Goal: Connect with others: Participate in discussion

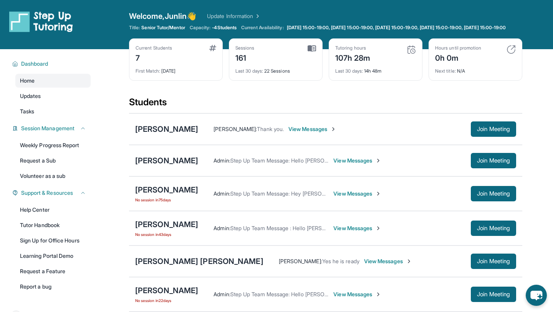
scroll to position [74, 0]
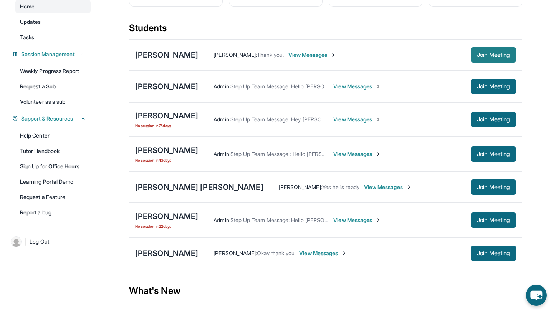
click at [482, 57] on span "Join Meeting" at bounding box center [493, 55] width 33 height 5
click at [165, 60] on div "[PERSON_NAME]" at bounding box center [166, 55] width 63 height 11
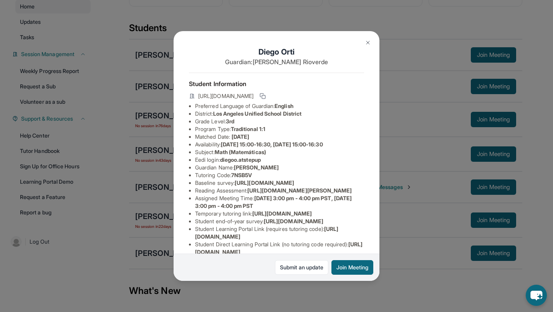
click at [373, 42] on button at bounding box center [367, 42] width 15 height 15
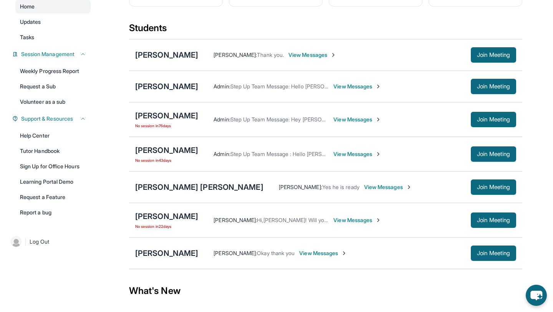
click at [302, 54] on div "[PERSON_NAME] : Thank you. View Messages Join Meeting" at bounding box center [357, 54] width 318 height 15
click at [299, 56] on div "[PERSON_NAME] : Thank you. View Messages Join Meeting" at bounding box center [357, 54] width 318 height 15
click at [294, 58] on span "View Messages" at bounding box center [312, 55] width 48 height 8
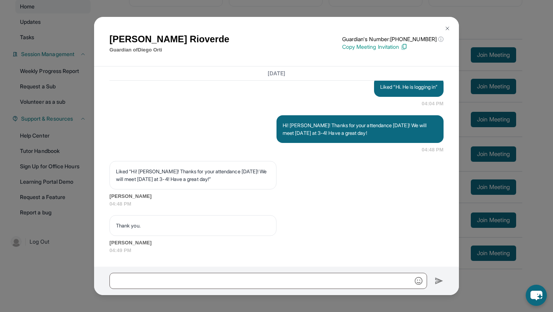
scroll to position [12897, 0]
drag, startPoint x: 332, startPoint y: 123, endPoint x: 278, endPoint y: 105, distance: 56.4
copy p "Hello! [PERSON_NAME] , our tutoring session will start at about 4 o'clock. Is i…"
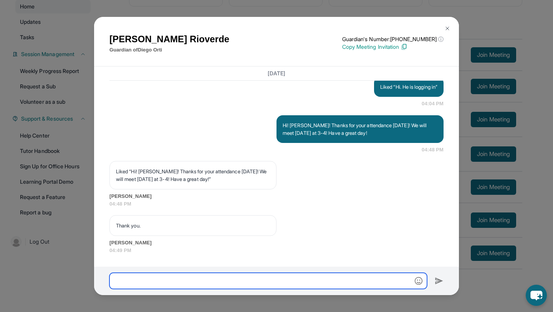
click at [225, 276] on input "text" at bounding box center [267, 280] width 317 height 16
paste input "**********"
type input "**********"
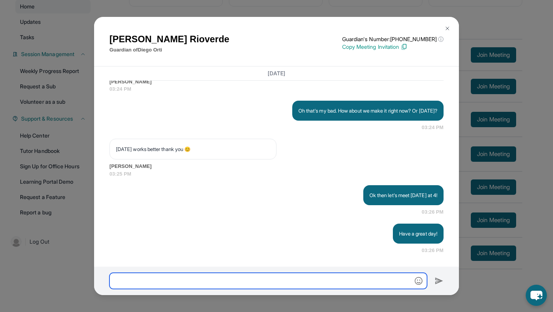
scroll to position [13486, 0]
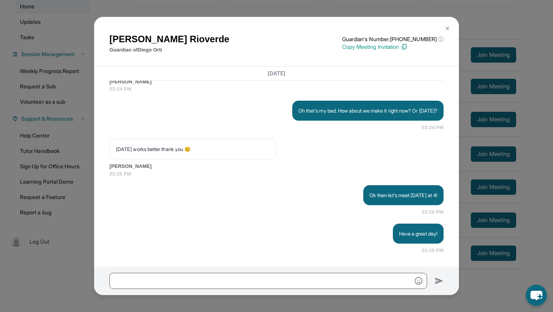
click at [447, 27] on img at bounding box center [447, 28] width 6 height 6
